Goal: Find specific page/section

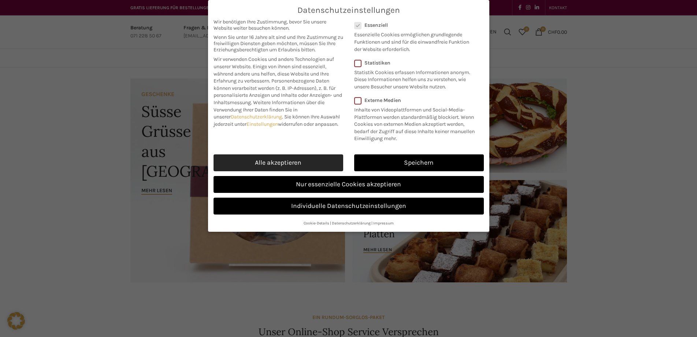
click at [291, 162] on link "Alle akzeptieren" at bounding box center [279, 162] width 130 height 17
checkbox input "true"
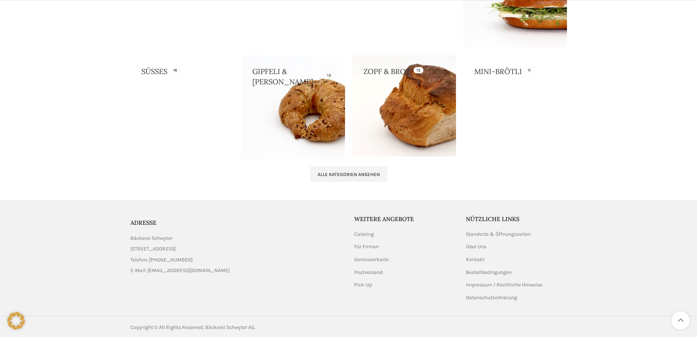
scroll to position [738, 0]
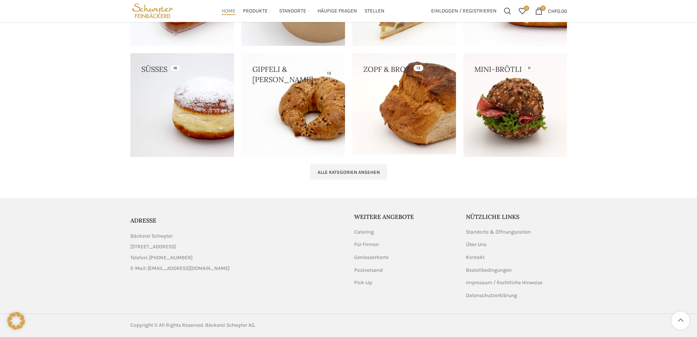
drag, startPoint x: 213, startPoint y: 247, endPoint x: 116, endPoint y: 248, distance: 96.7
click at [116, 248] on footer "ADRESSE Bäckerei Schwyter [STREET_ADDRESS] Telefon: [PHONE_NUMBER] E-Mail: [EMA…" at bounding box center [348, 267] width 697 height 139
copy span "[STREET_ADDRESS]"
click at [482, 282] on link "Impressum / Rechtliche Hinweise" at bounding box center [504, 282] width 77 height 7
